Goal: Subscribe to service/newsletter

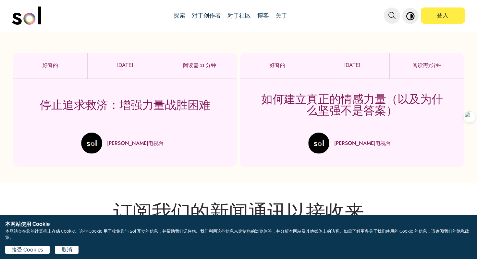
scroll to position [1578, 0]
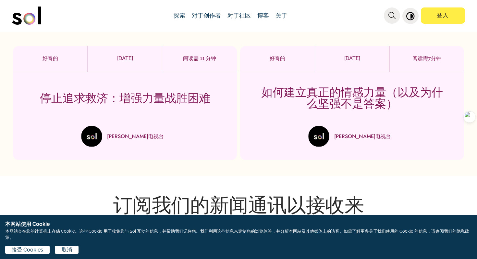
click at [29, 5] on link "主导航" at bounding box center [26, 15] width 29 height 23
click at [29, 8] on img "主导航" at bounding box center [26, 15] width 29 height 18
click at [28, 21] on img "主导航" at bounding box center [26, 15] width 29 height 18
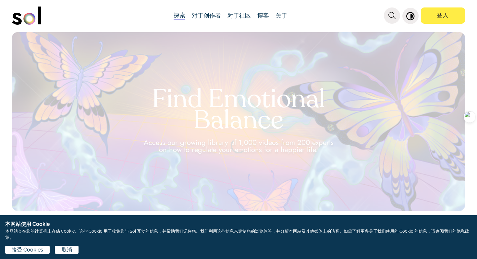
click at [28, 21] on img "主导航" at bounding box center [26, 15] width 29 height 18
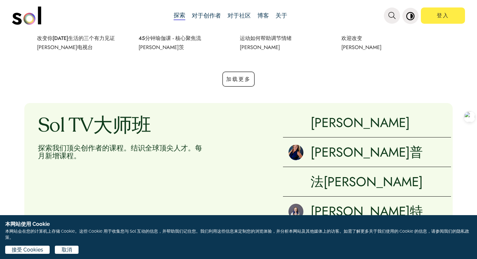
scroll to position [1008, 0]
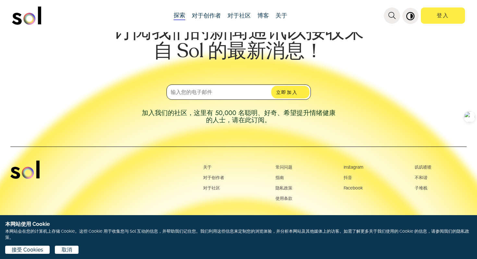
click at [190, 91] on input "email" at bounding box center [238, 91] width 144 height 15
paste input "[EMAIL_ADDRESS][DOMAIN_NAME]"
type input "[EMAIL_ADDRESS][DOMAIN_NAME]"
click at [287, 91] on font "立即加入" at bounding box center [287, 92] width 22 height 6
